Goal: Go to known website: Go to known website

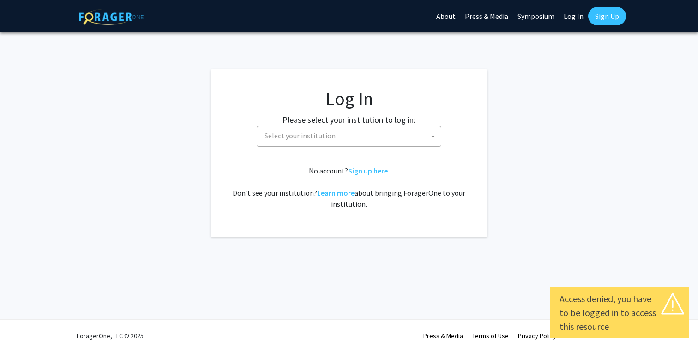
select select
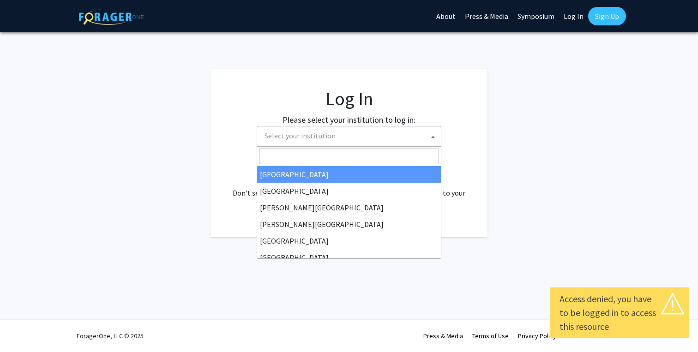
click at [304, 135] on span "Select your institution" at bounding box center [300, 135] width 71 height 9
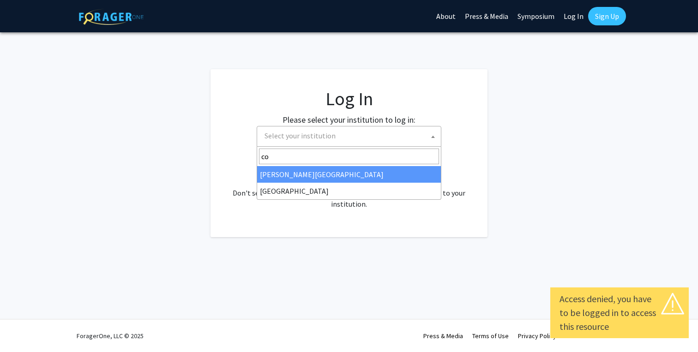
type input "c"
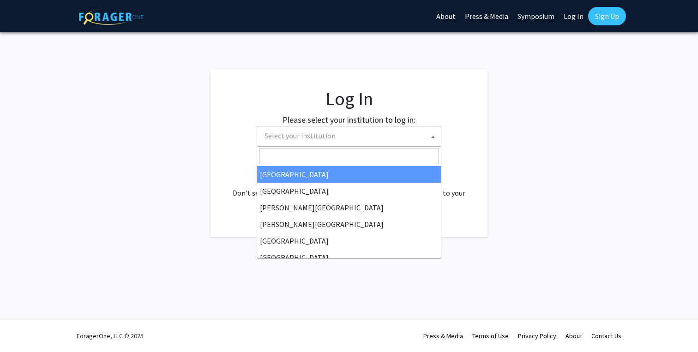
click at [433, 108] on h1 "Log In" at bounding box center [349, 99] width 240 height 22
